Goal: Information Seeking & Learning: Learn about a topic

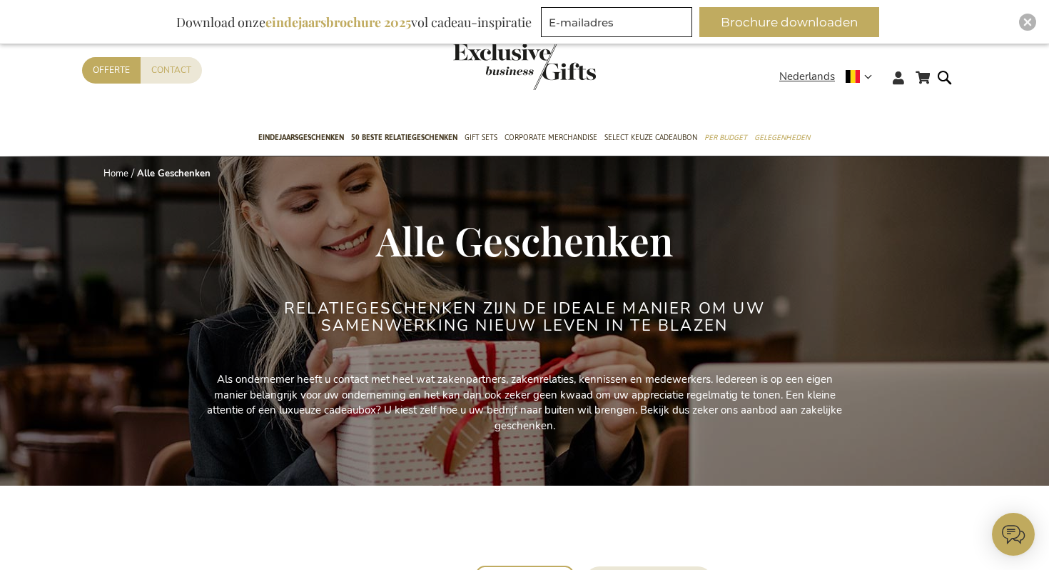
scroll to position [238, 0]
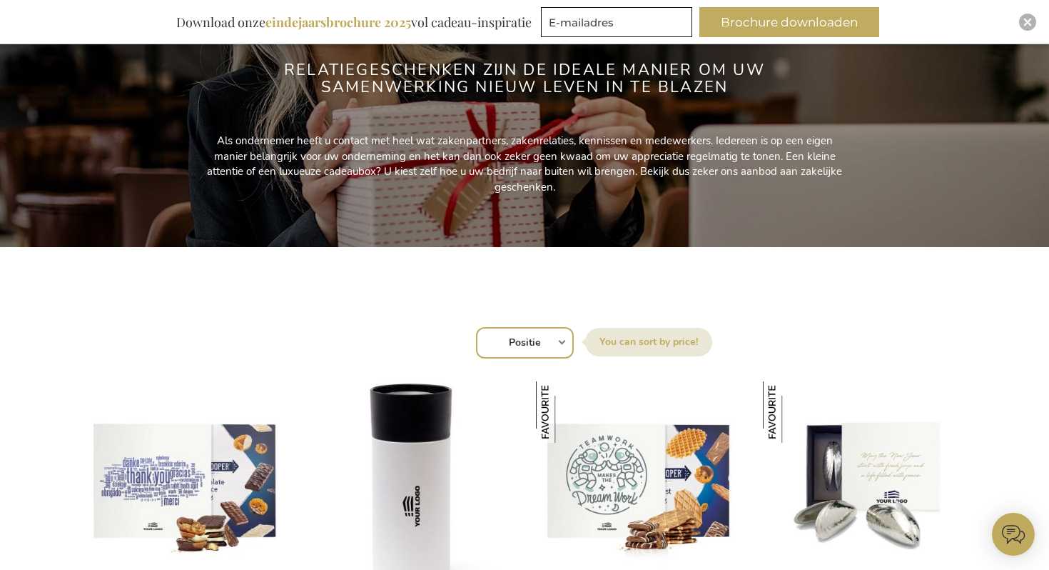
click at [548, 345] on select "Positie Best Sellers Meest bekeken Nieuw Biggest Saving Price: low to high Pric…" at bounding box center [525, 342] width 98 height 31
select select "new"
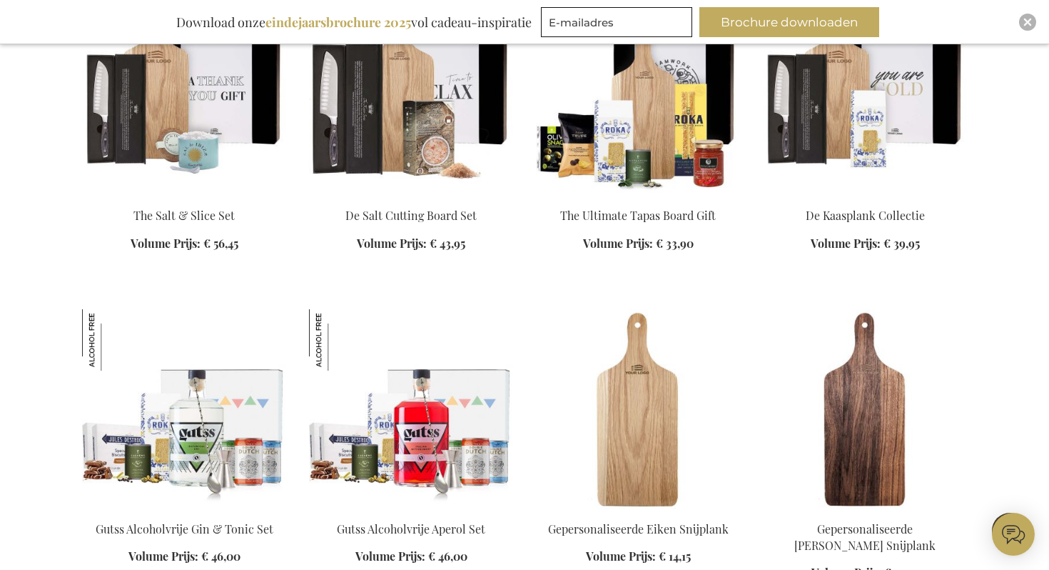
scroll to position [3315, 0]
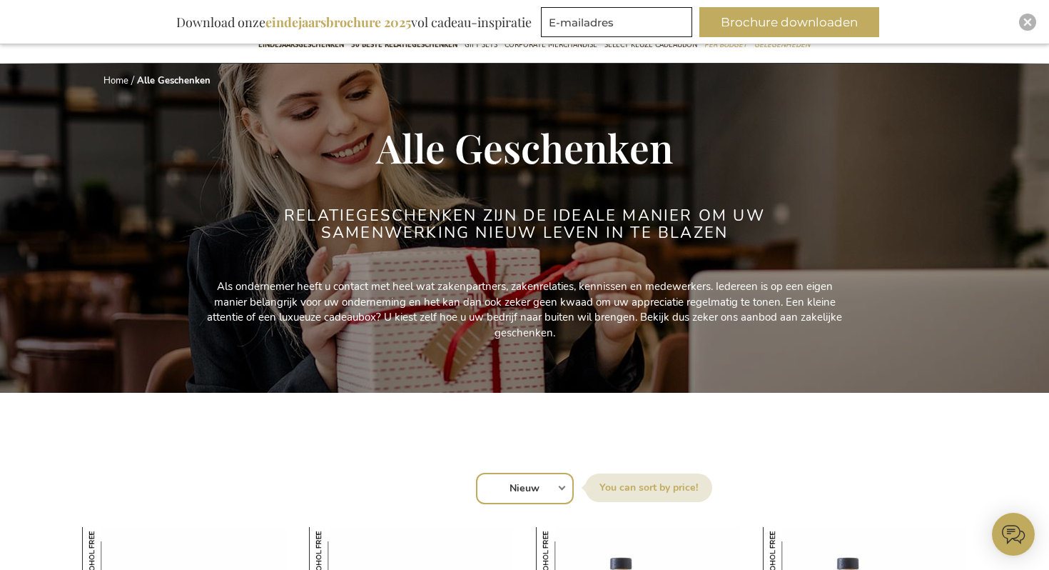
scroll to position [396, 0]
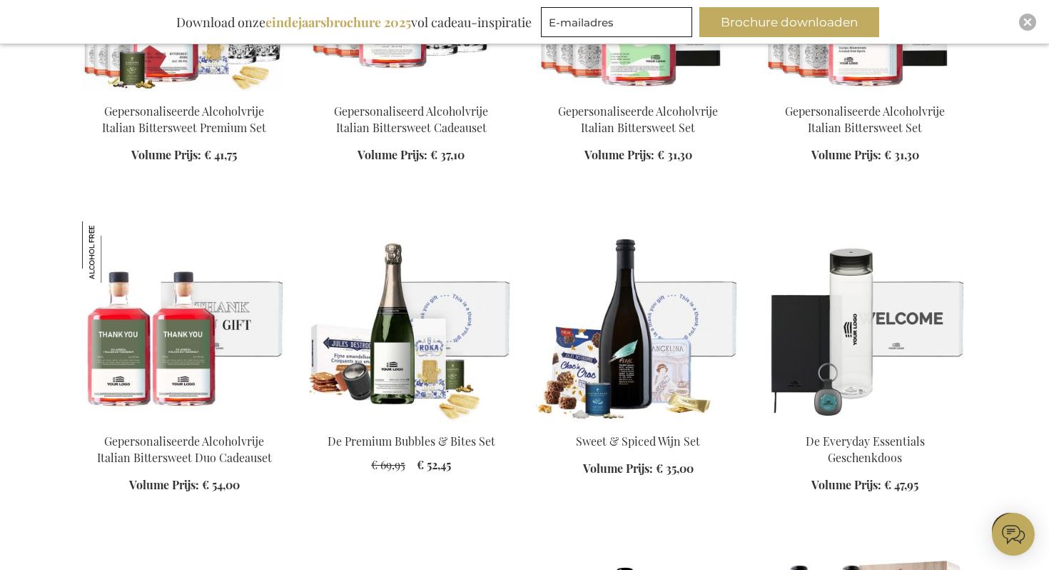
scroll to position [2094, 0]
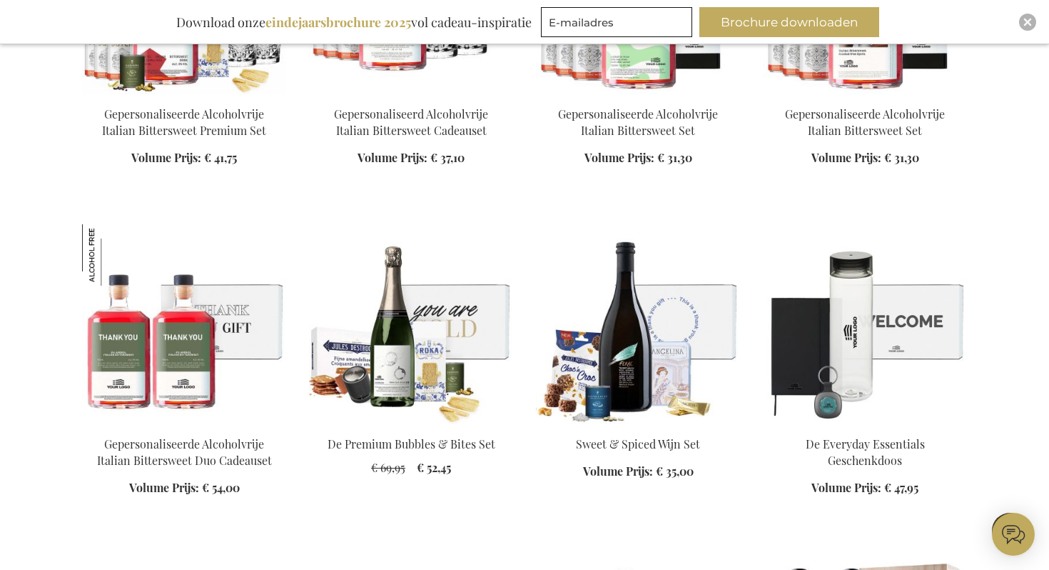
click at [504, 293] on img at bounding box center [411, 324] width 204 height 200
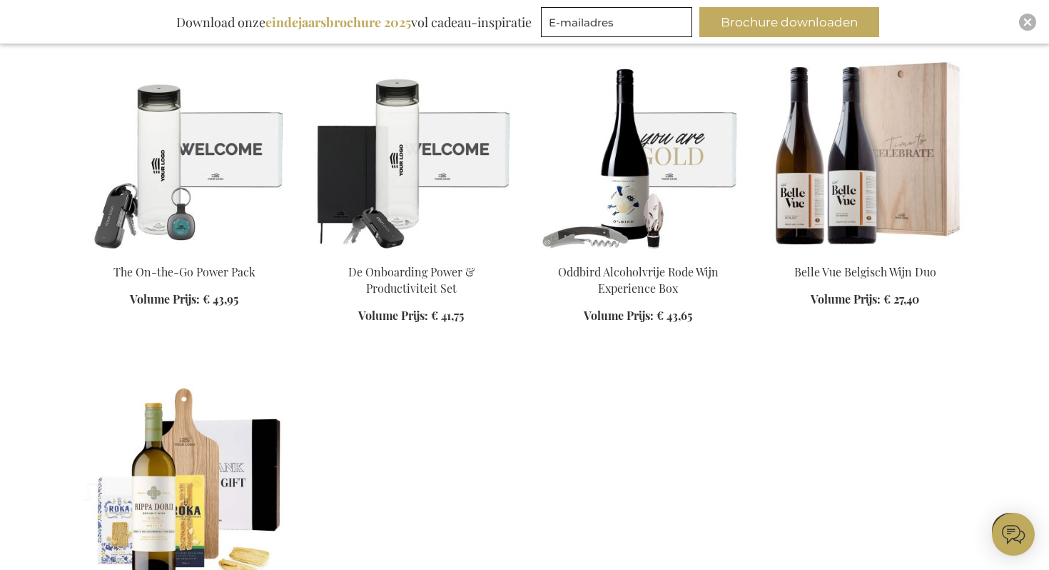
scroll to position [1665, 0]
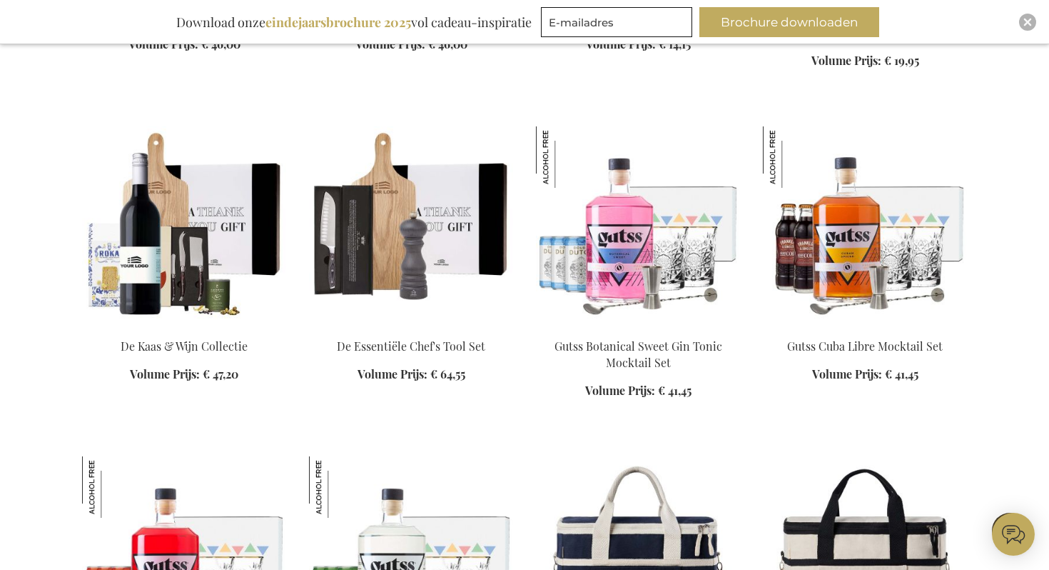
scroll to position [2910, 0]
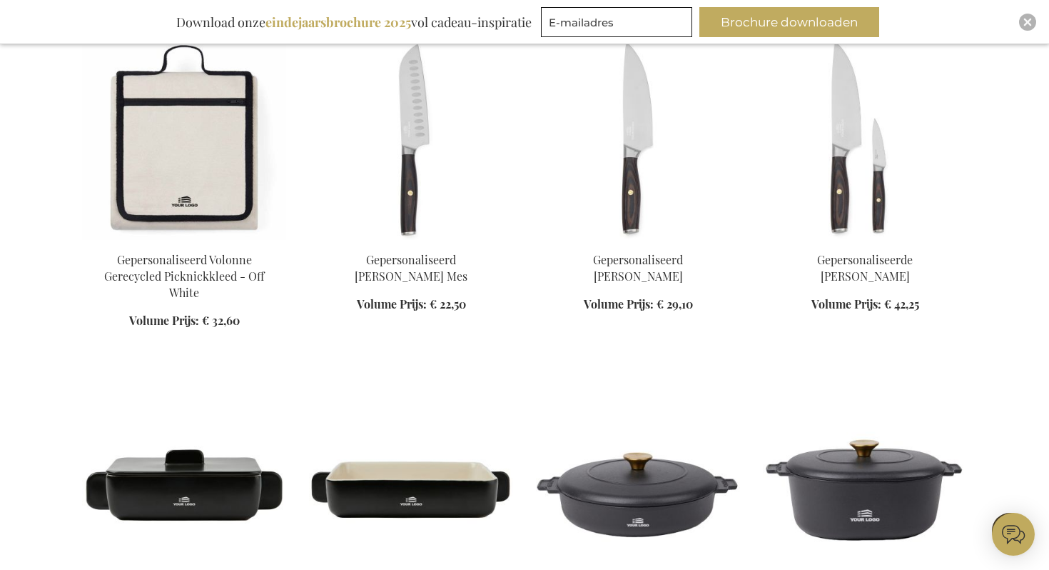
scroll to position [5075, 0]
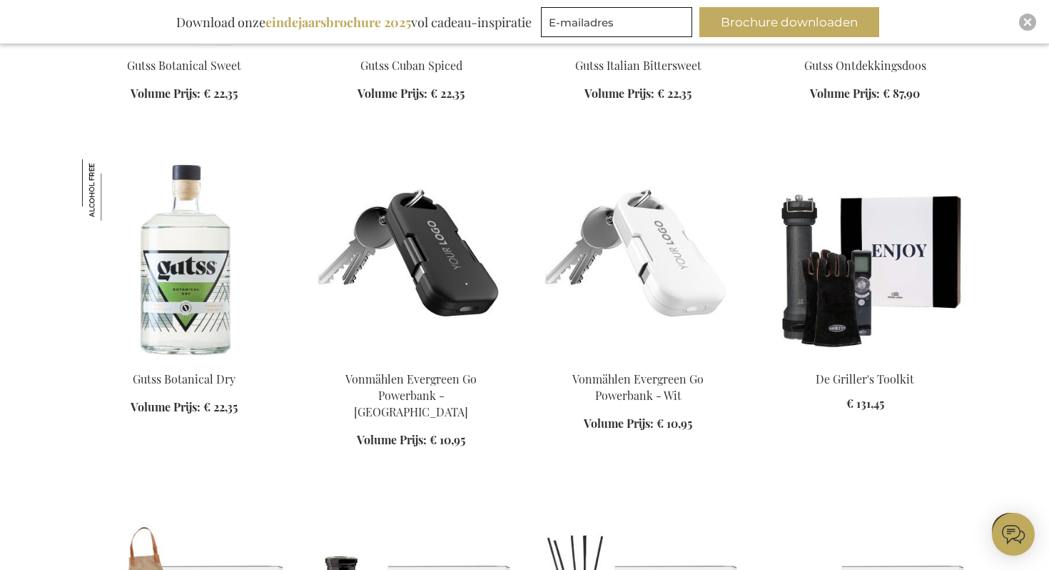
scroll to position [6915, 0]
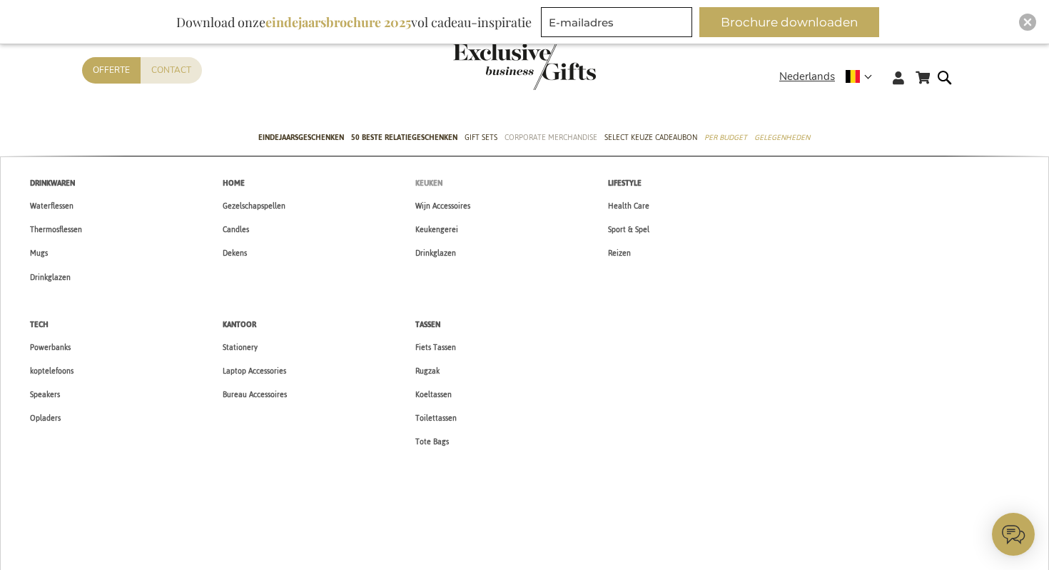
click at [425, 178] on span "Keuken" at bounding box center [428, 183] width 27 height 15
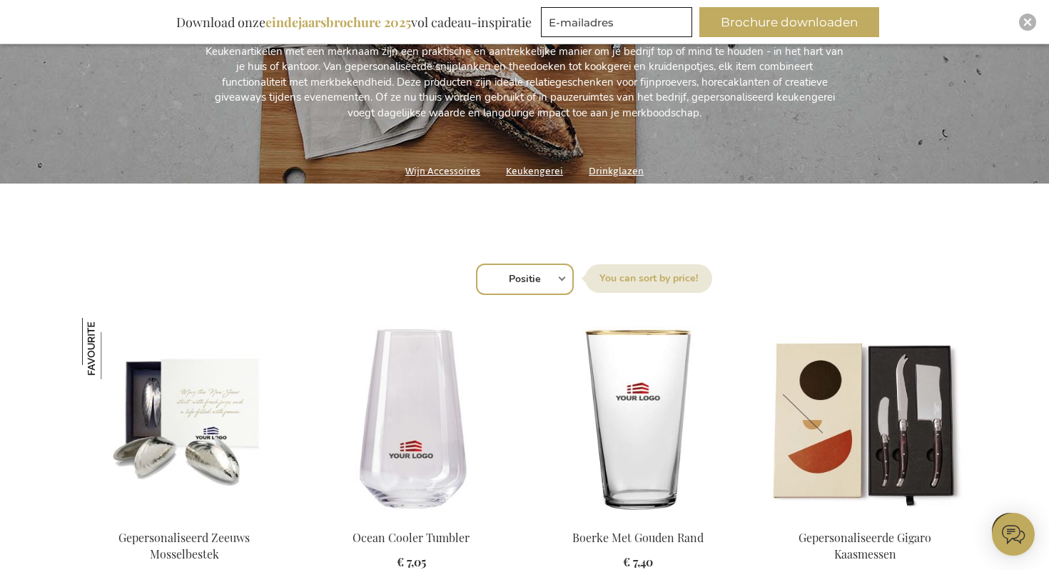
drag, startPoint x: 513, startPoint y: 256, endPoint x: 514, endPoint y: 264, distance: 8.6
click at [513, 264] on select "Positie Best Sellers Meest bekeken Nieuw Biggest Saving Price: low to high Pric…" at bounding box center [525, 278] width 98 height 31
select select "new"
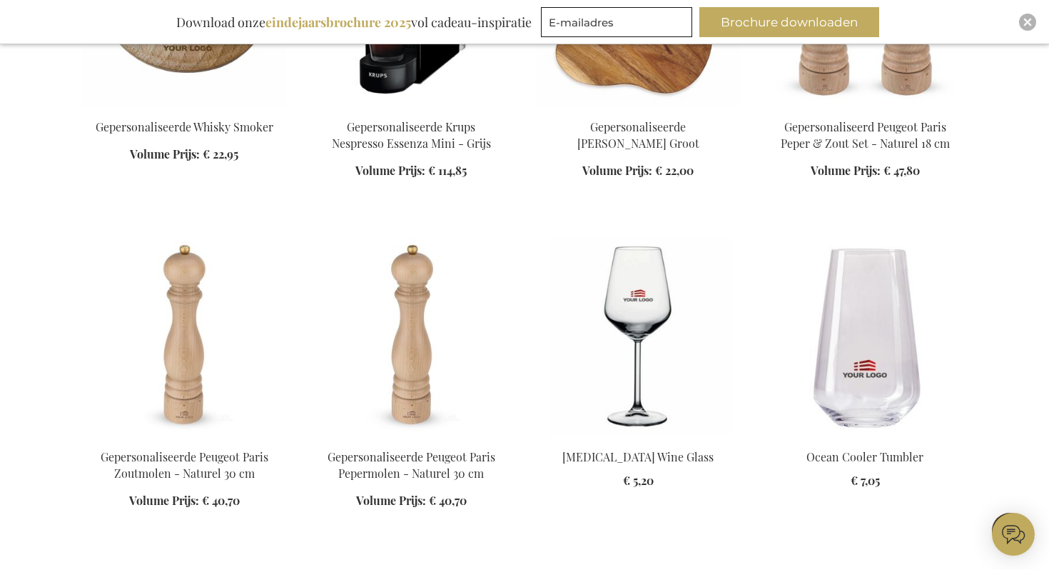
scroll to position [1737, 0]
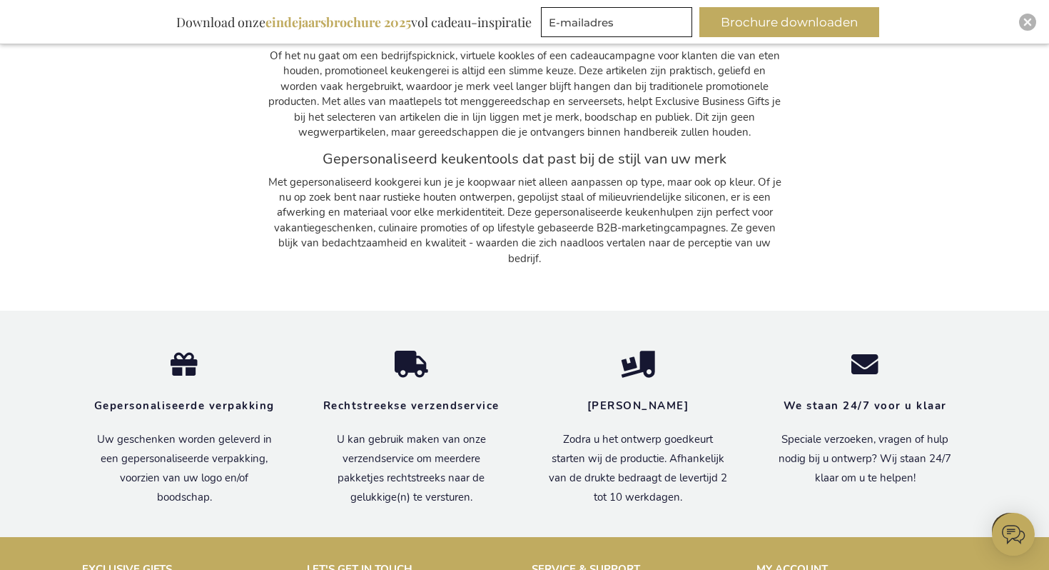
scroll to position [4895, 0]
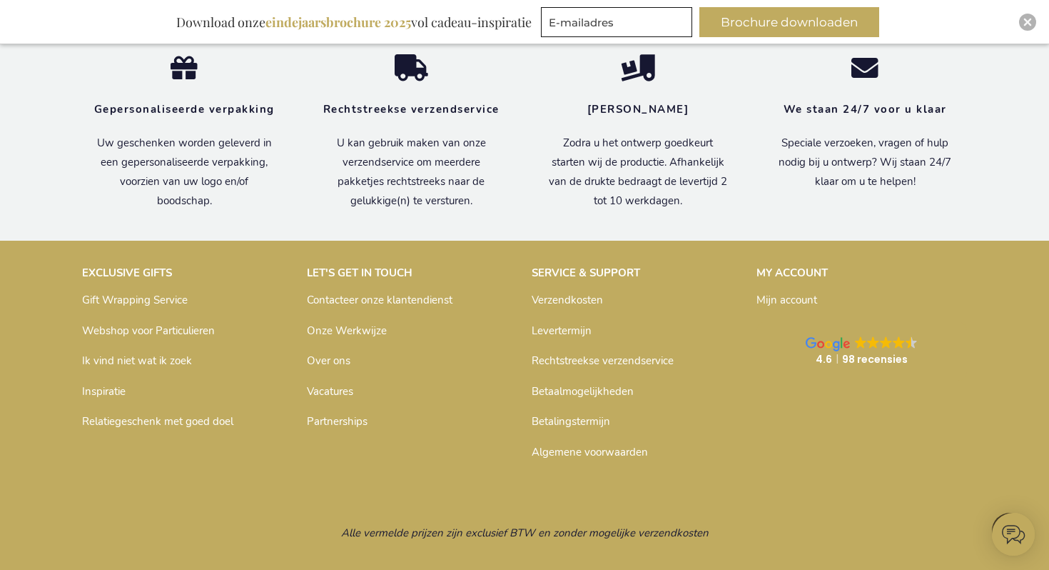
click at [116, 384] on link "Inspiratie" at bounding box center [104, 391] width 44 height 14
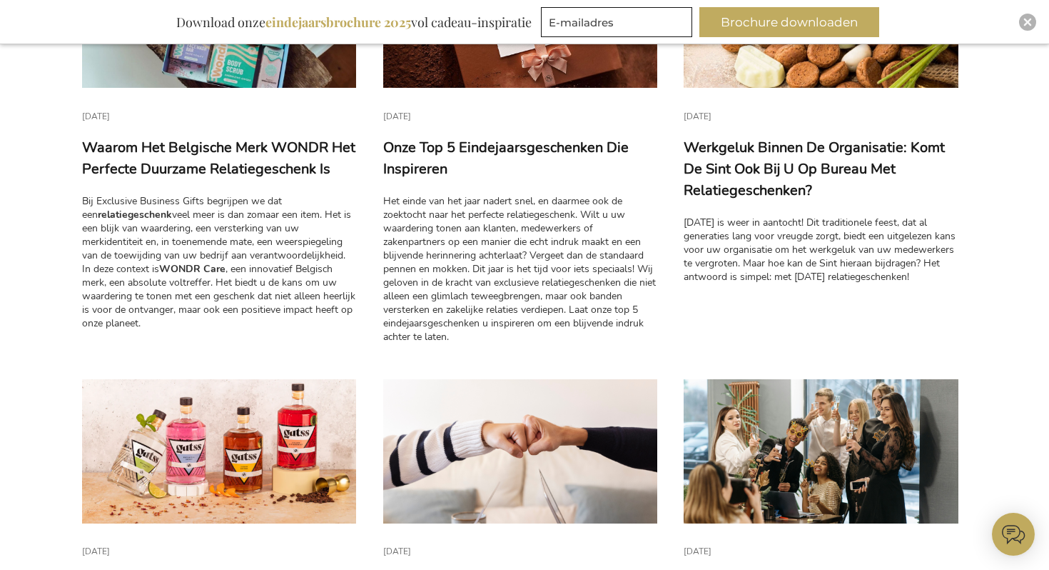
scroll to position [142, 0]
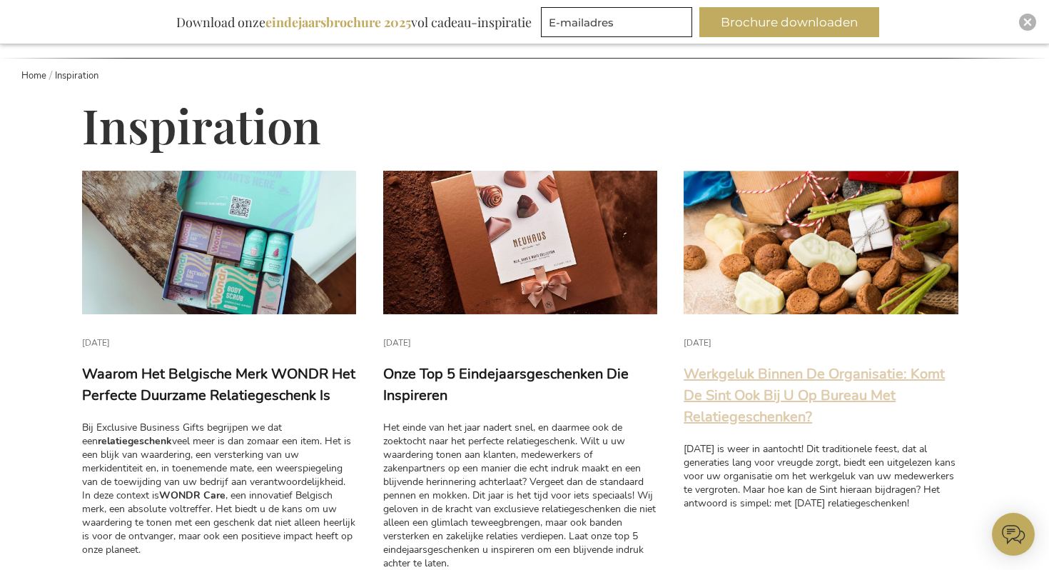
click at [784, 365] on link "Werkgeluk Binnen De Organisatie: Komt De Sint Ook Bij U Op Bureau Met Relatiege…" at bounding box center [814, 395] width 261 height 62
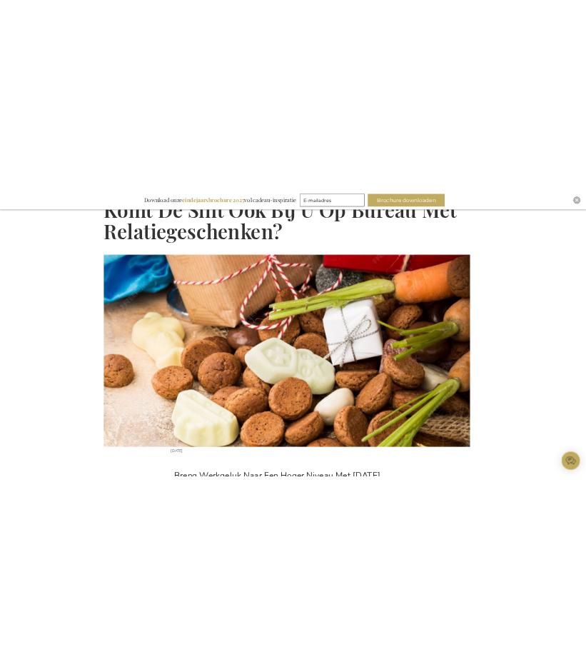
scroll to position [240, 0]
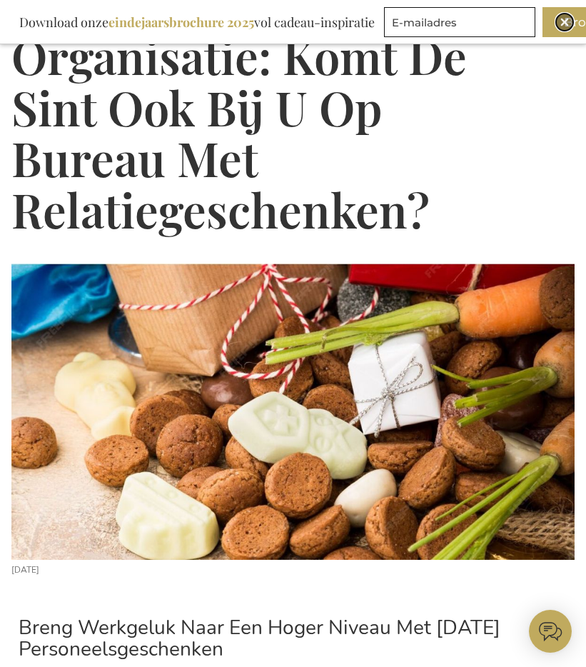
click at [565, 19] on img "Close" at bounding box center [564, 22] width 9 height 9
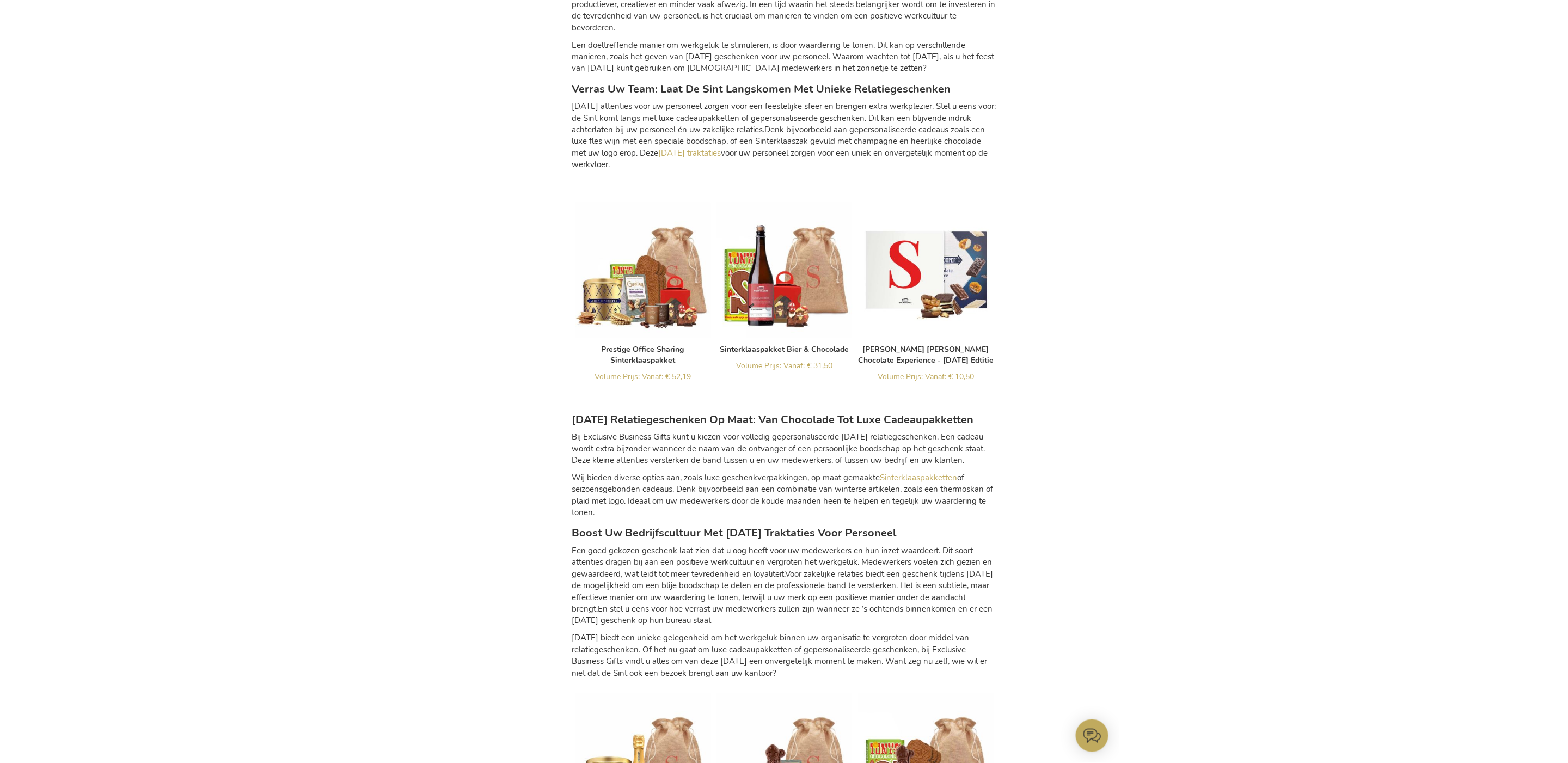
scroll to position [771, 0]
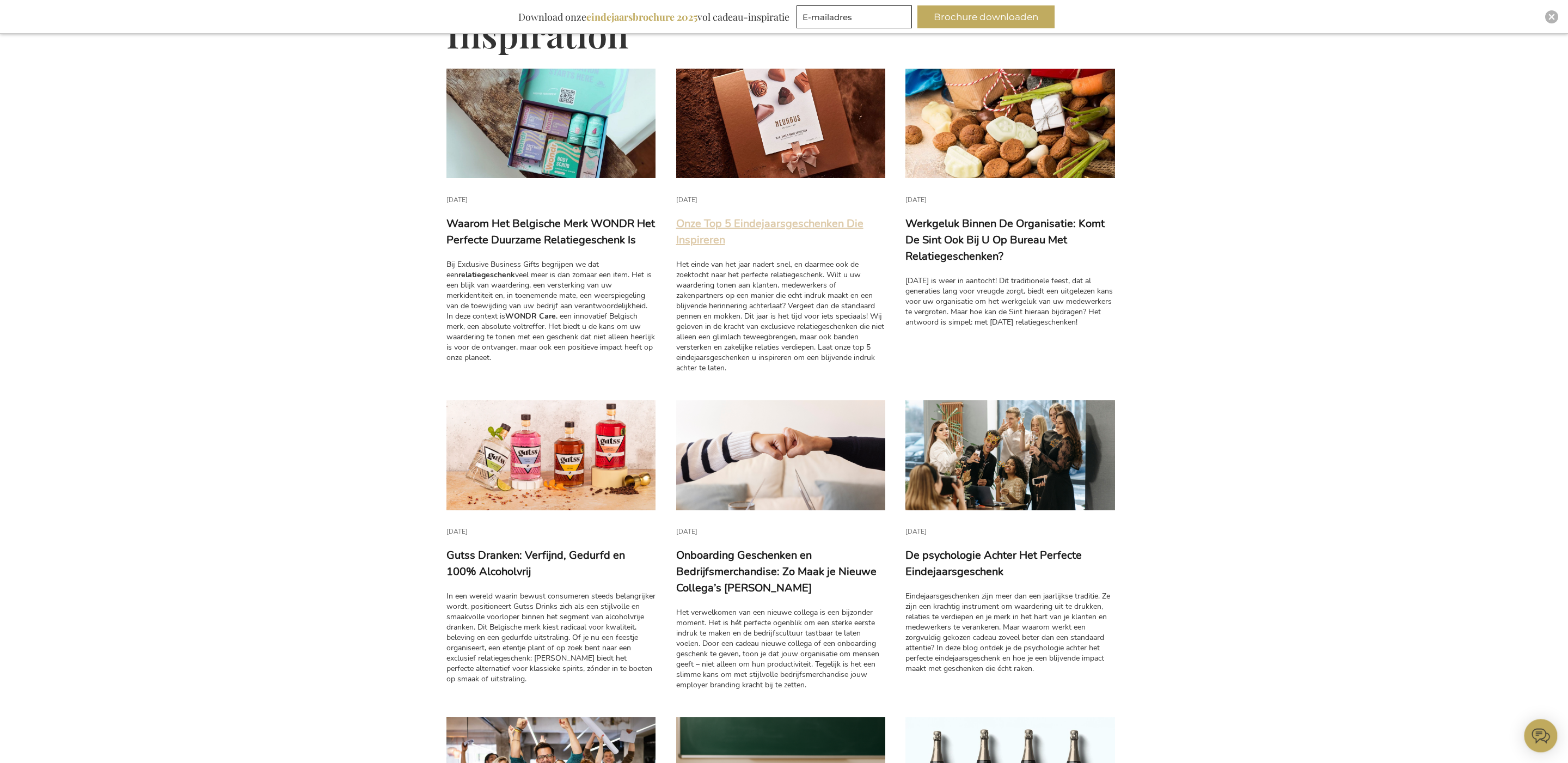
click at [790, 227] on link "Onze Top 5 Eindejaarsgeschenken Die Inspireren" at bounding box center [770, 231] width 188 height 31
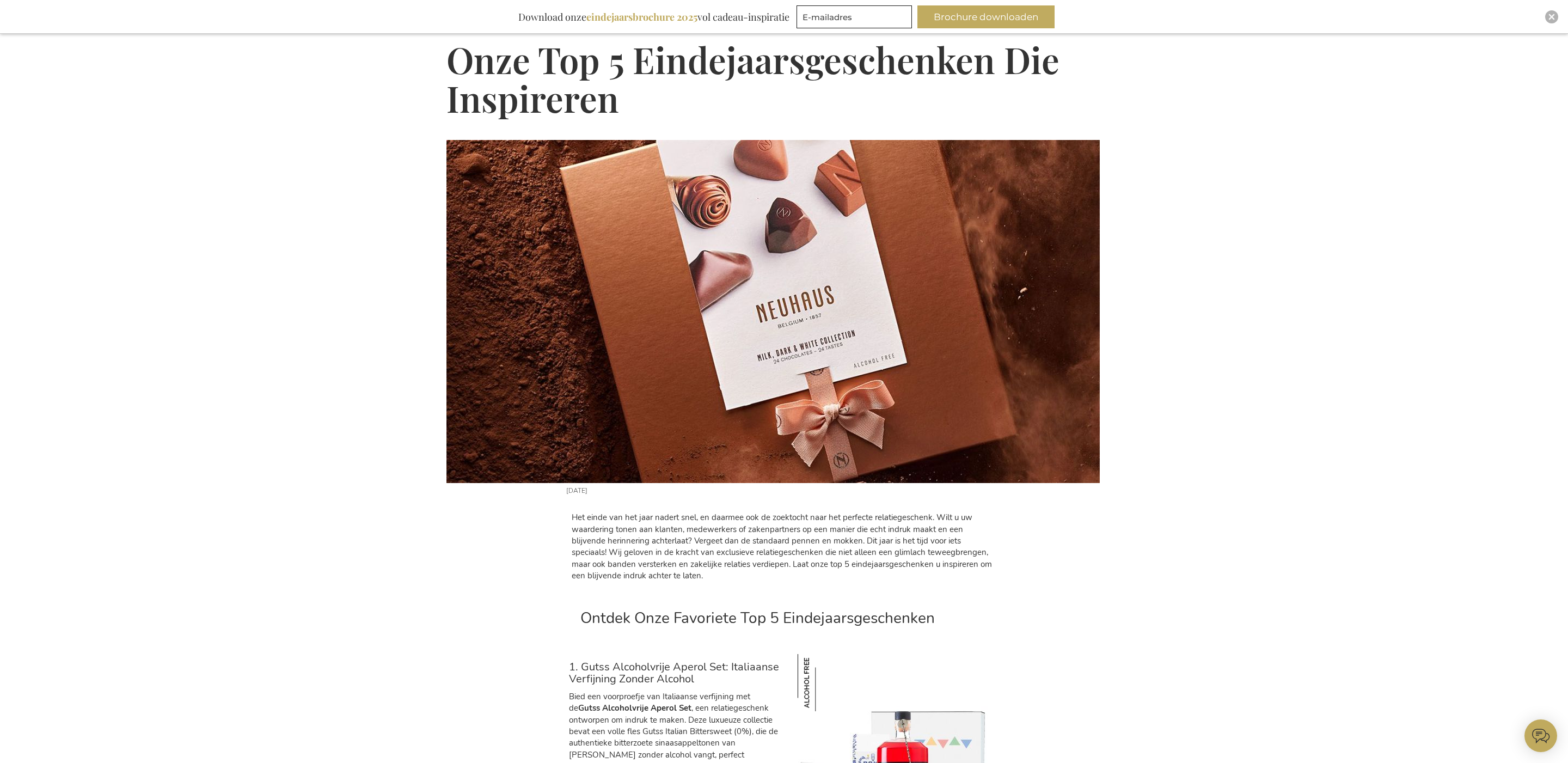
scroll to position [7, 0]
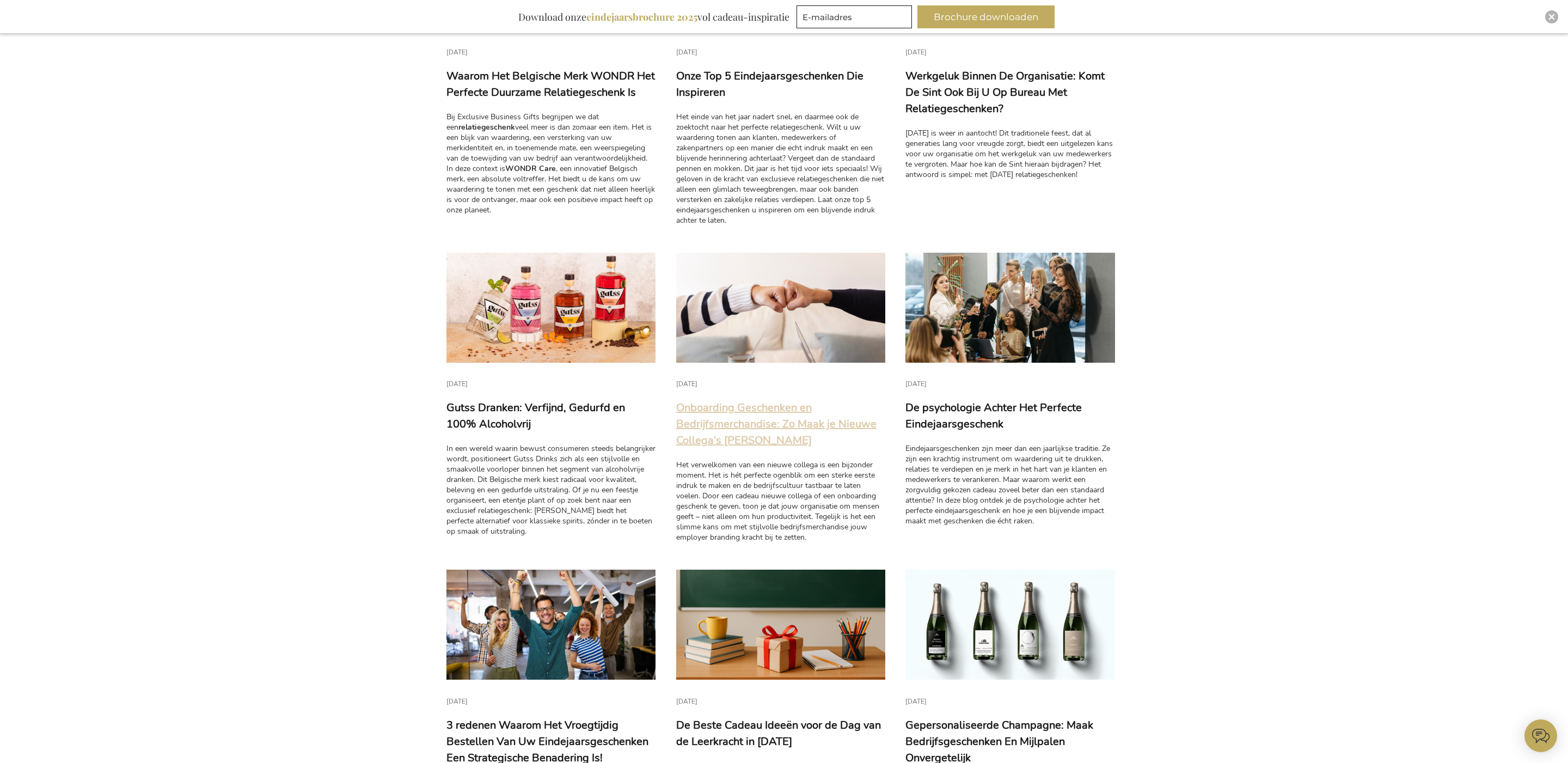
scroll to position [326, 0]
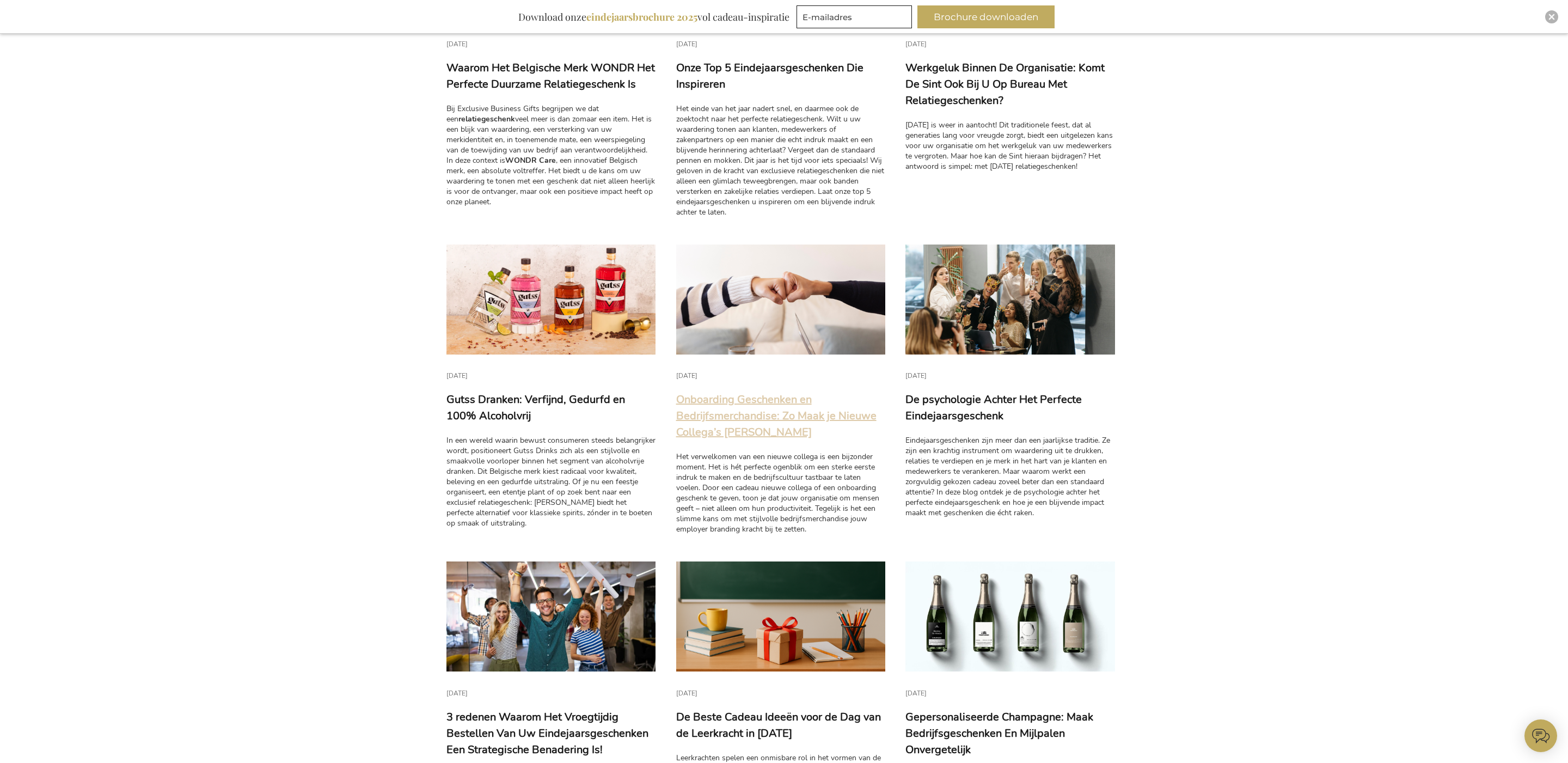
click at [744, 415] on link "Onboarding Geschenken en Bedrijfsmerchandise: Zo Maak je Nieuwe Collega’s Metee…" at bounding box center [776, 416] width 201 height 47
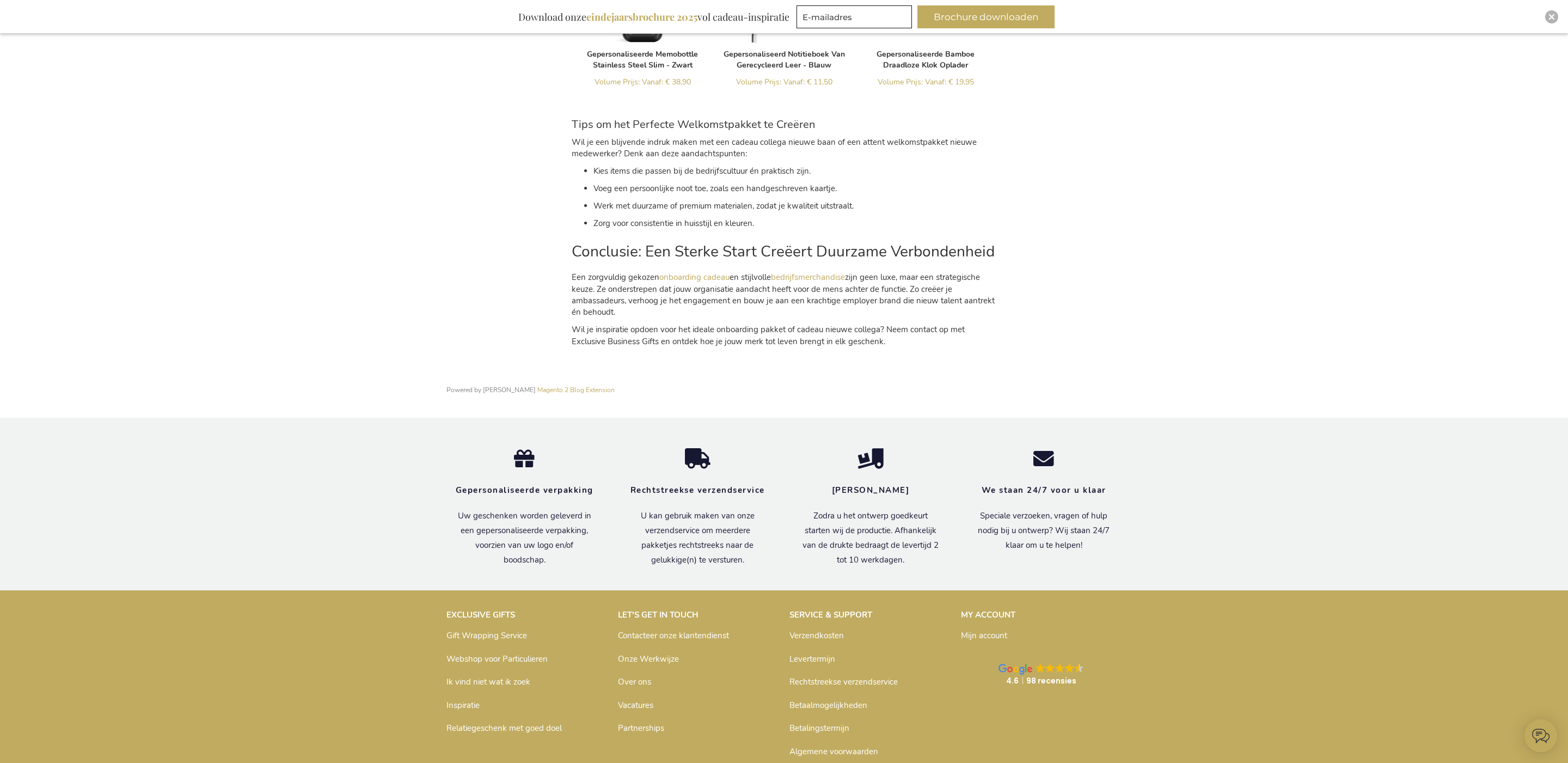
scroll to position [1835, 0]
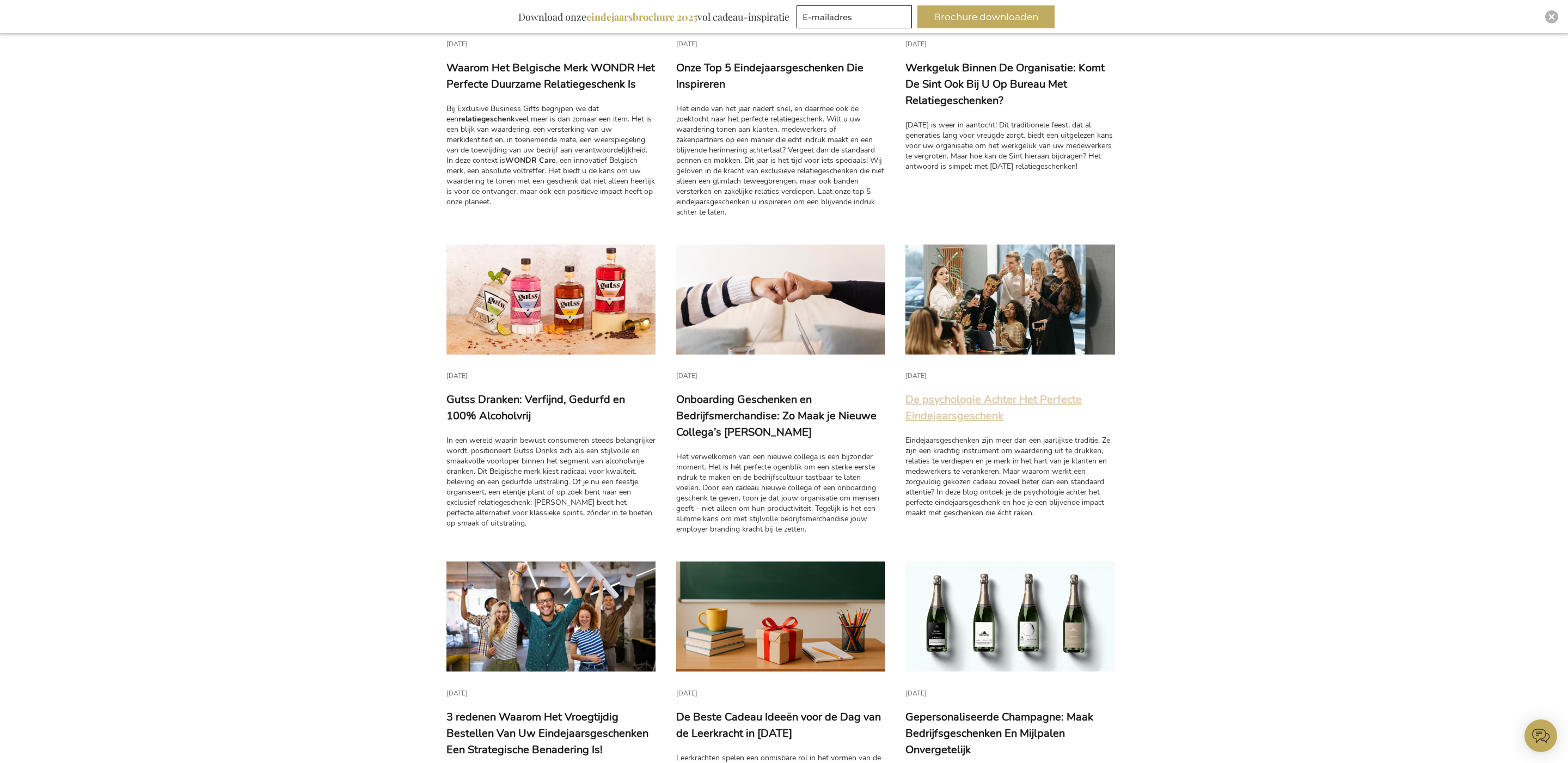
click at [969, 414] on link "De psychologie Achter Het Perfecte Eindejaarsgeschenk" at bounding box center [993, 407] width 176 height 31
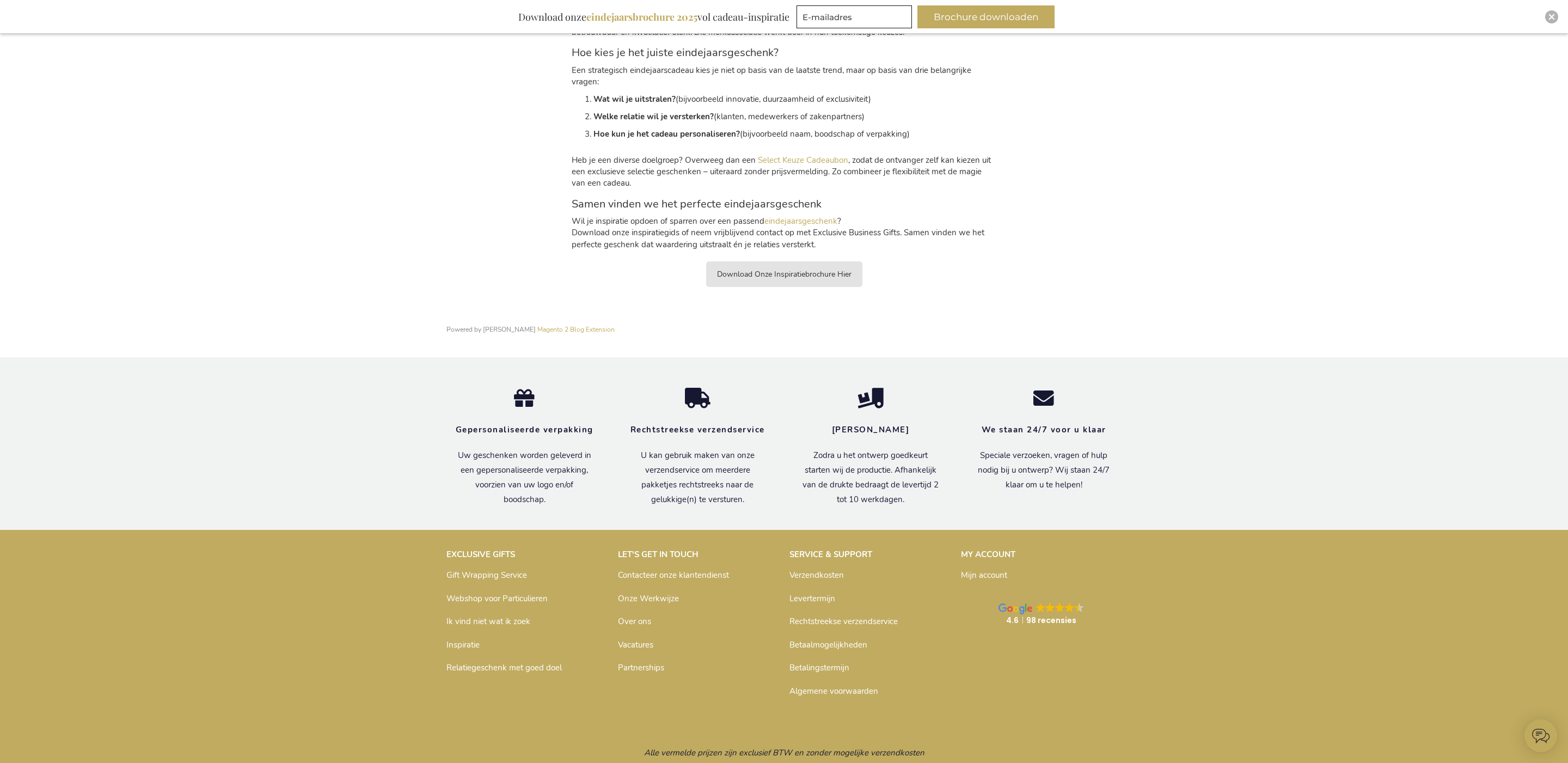
scroll to position [1577, 0]
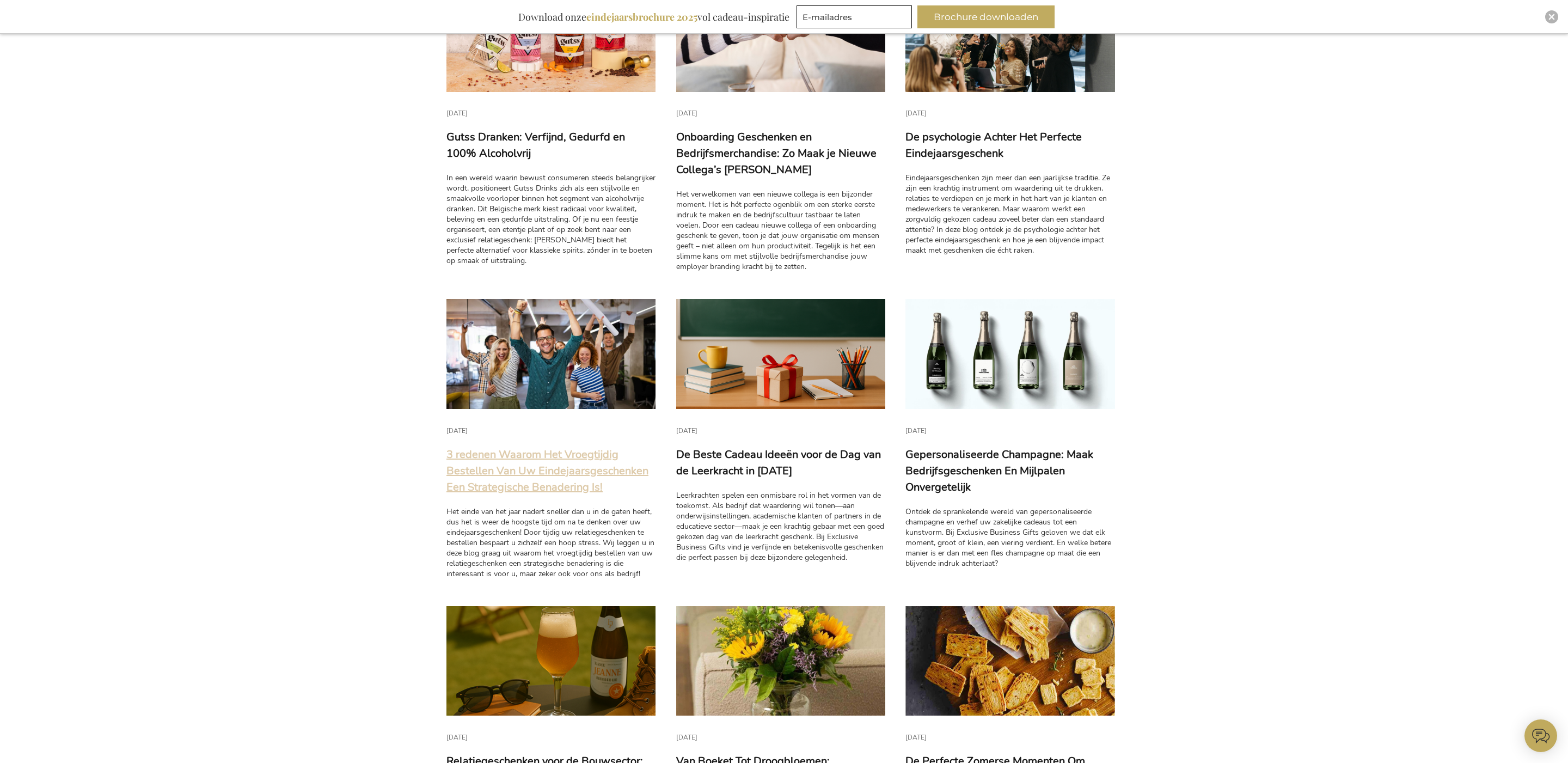
click at [583, 475] on link "3 redenen Waarom Het Vroegtijdig Bestellen Van Uw Eindejaarsgeschenken Een Stra…" at bounding box center [547, 471] width 202 height 47
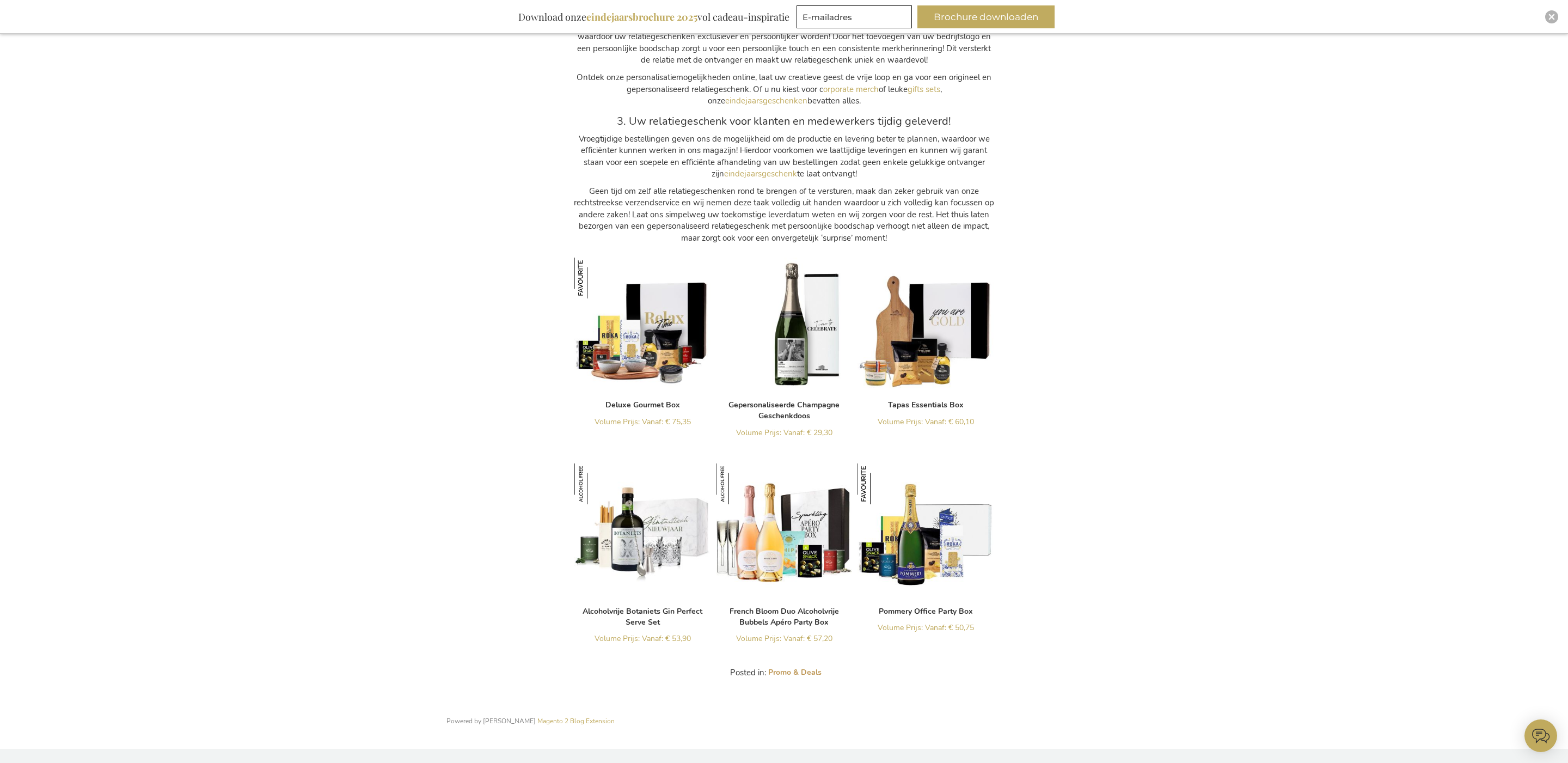
scroll to position [1051, 0]
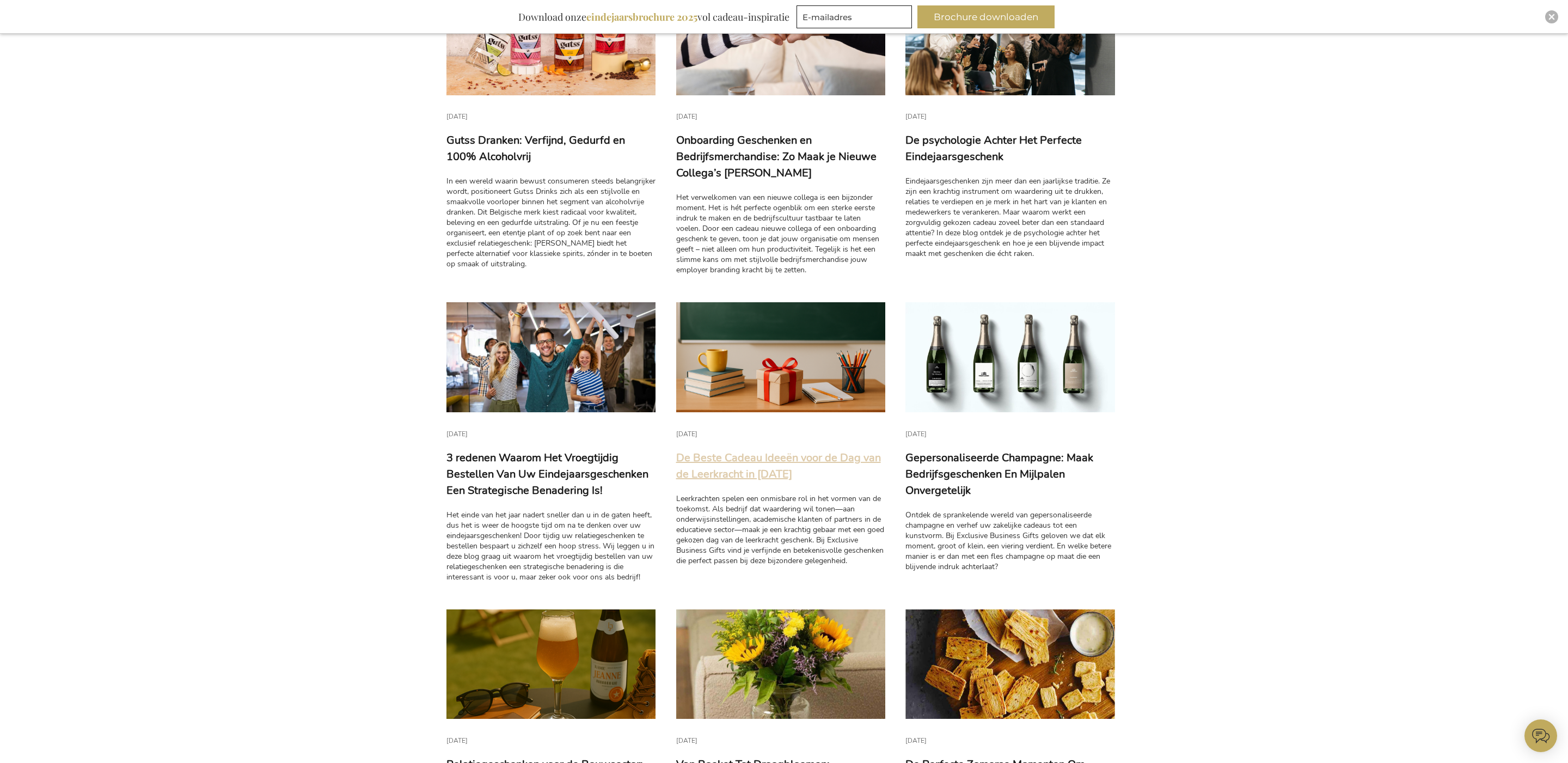
click at [748, 465] on link "De Beste Cadeau Ideeën voor de Dag van de Leerkracht in [DATE]" at bounding box center [779, 465] width 204 height 31
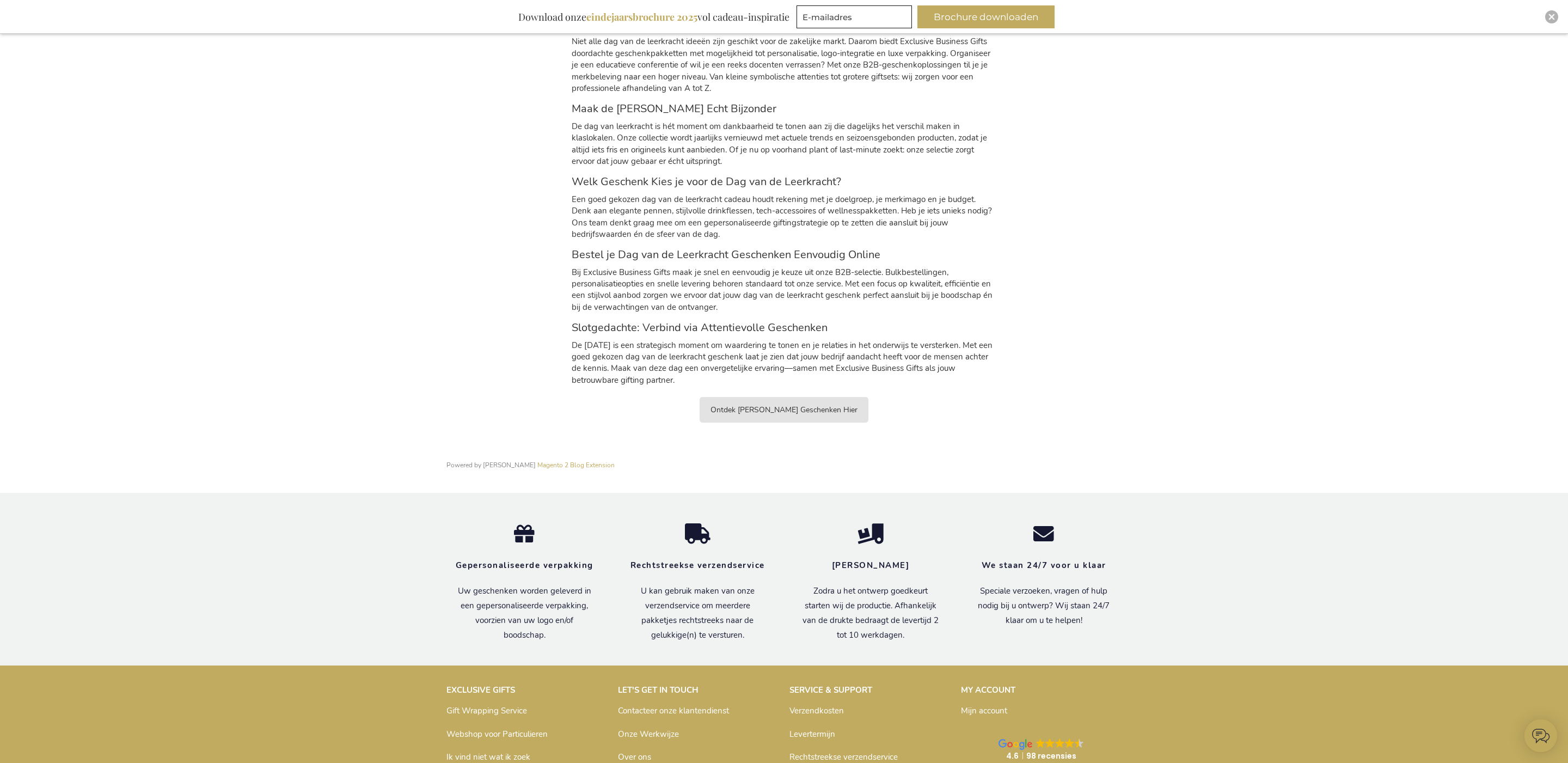
scroll to position [1038, 0]
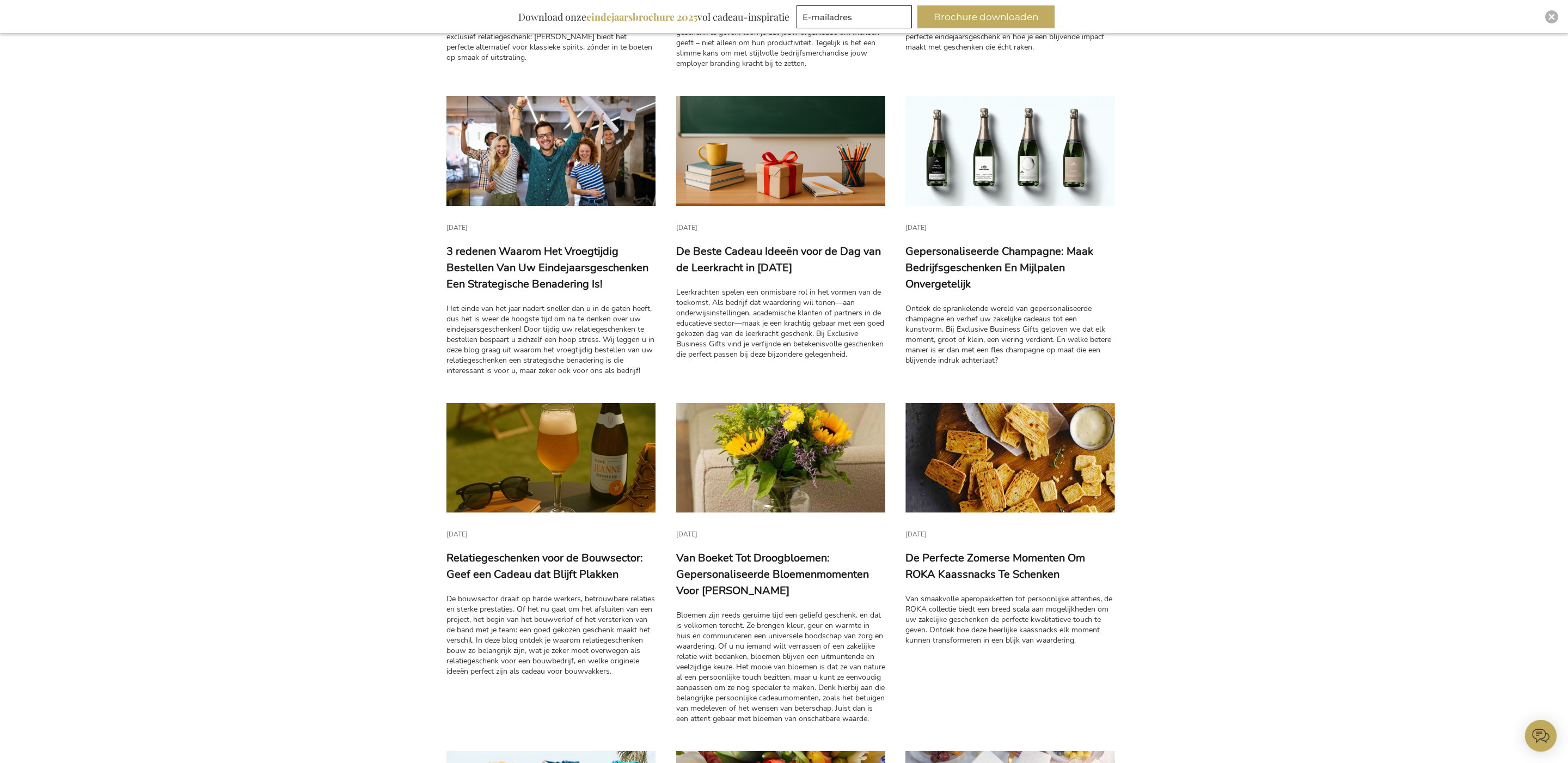
scroll to position [847, 0]
